Goal: Task Accomplishment & Management: Complete application form

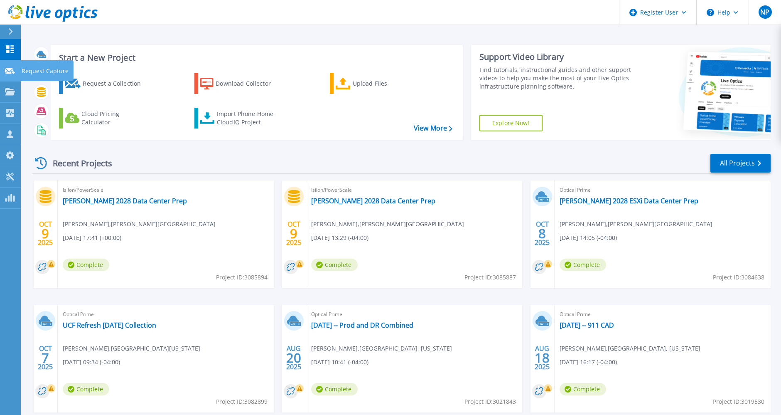
click at [10, 65] on link "Request Capture Request Capture" at bounding box center [10, 70] width 21 height 21
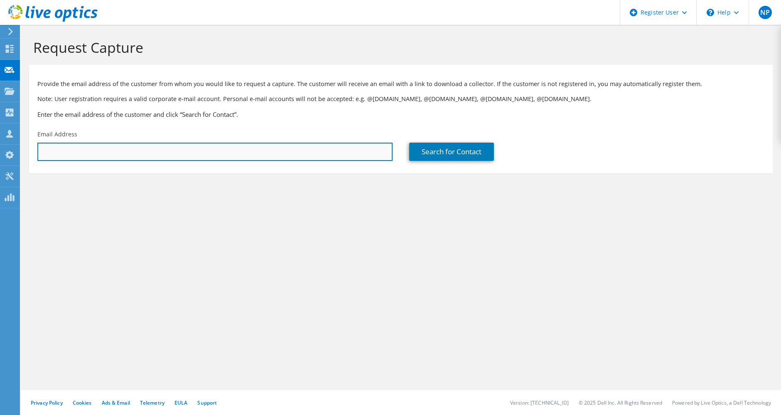
click at [258, 156] on input "text" at bounding box center [214, 152] width 355 height 18
paste input "glenn.martin@ucf.edu"
type input "glenn.martin@ucf.edu"
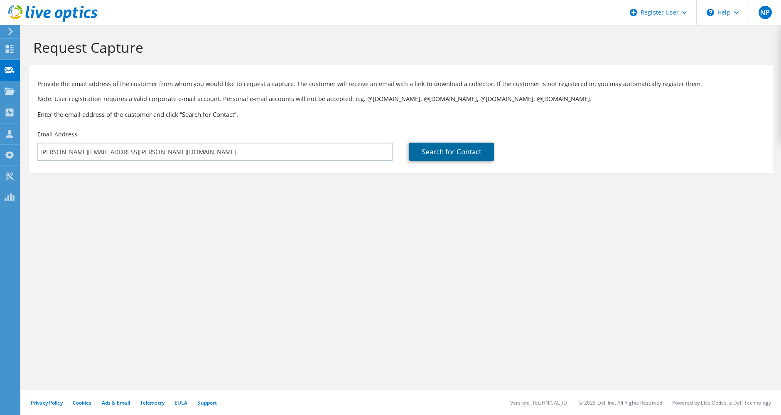
click at [434, 156] on link "Search for Contact" at bounding box center [451, 152] width 85 height 18
type input "UNIVERSITY OF CENTRAL FLORIDA (UCF)"
type input "Glenn"
type input "Martin"
type input "United States"
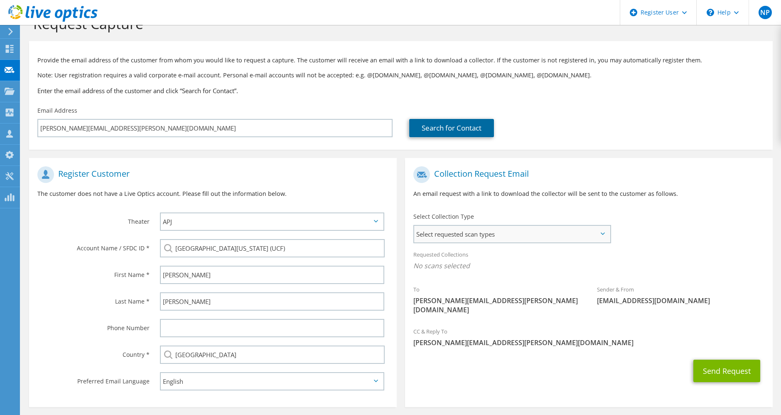
scroll to position [30, 0]
